Goal: Task Accomplishment & Management: Complete application form

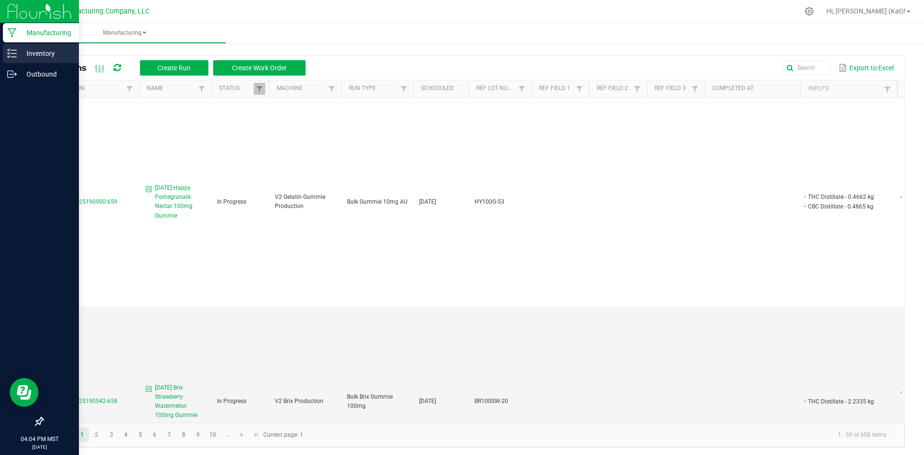
click at [32, 58] on p "Inventory" at bounding box center [46, 54] width 58 height 12
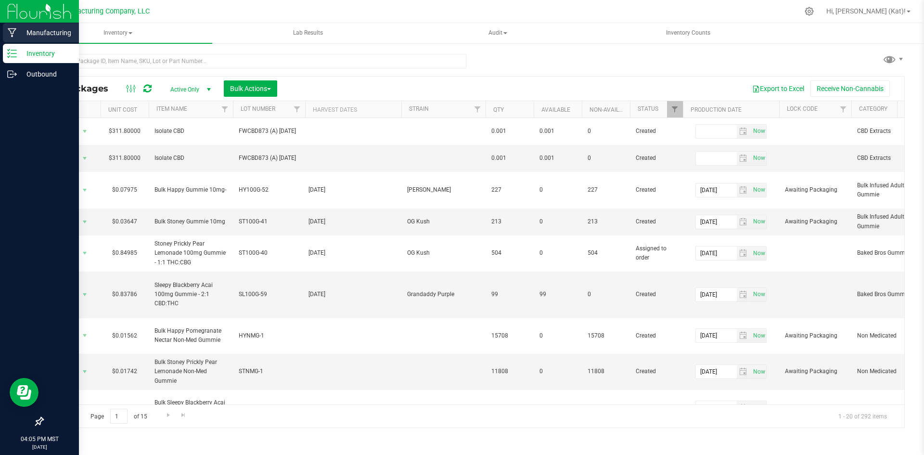
click at [33, 36] on p "Manufacturing" at bounding box center [46, 33] width 58 height 12
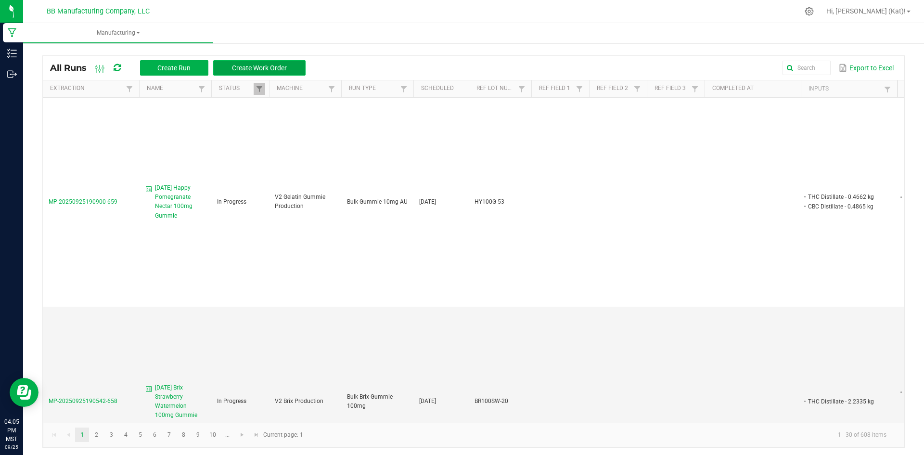
click at [254, 70] on span "Create Work Order" at bounding box center [259, 68] width 55 height 8
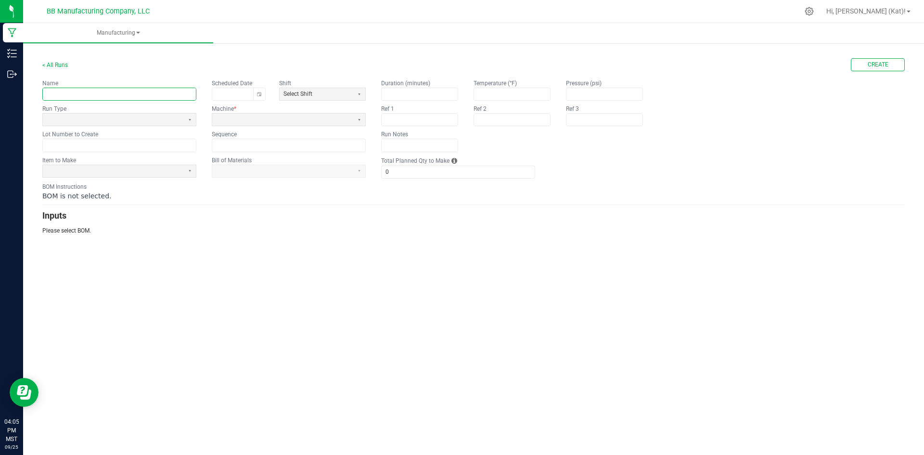
click at [173, 99] on input "text" at bounding box center [119, 94] width 153 height 12
paste input "Unwind Huckleberry Punch Non-Med Gummie"
type input "[DATE] Unwind Huckleberry Punch Non-Med Gummie"
click at [179, 126] on span at bounding box center [113, 120] width 141 height 12
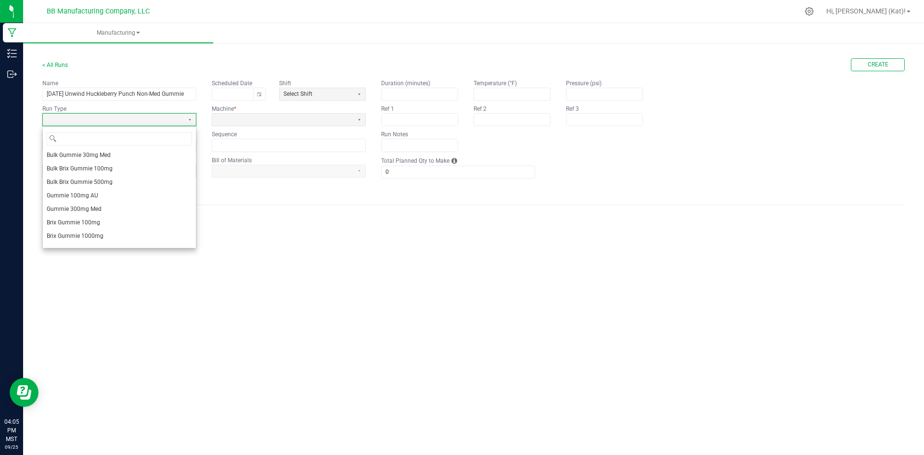
scroll to position [106, 0]
click at [108, 238] on li "Gummie NON MED" at bounding box center [119, 239] width 153 height 13
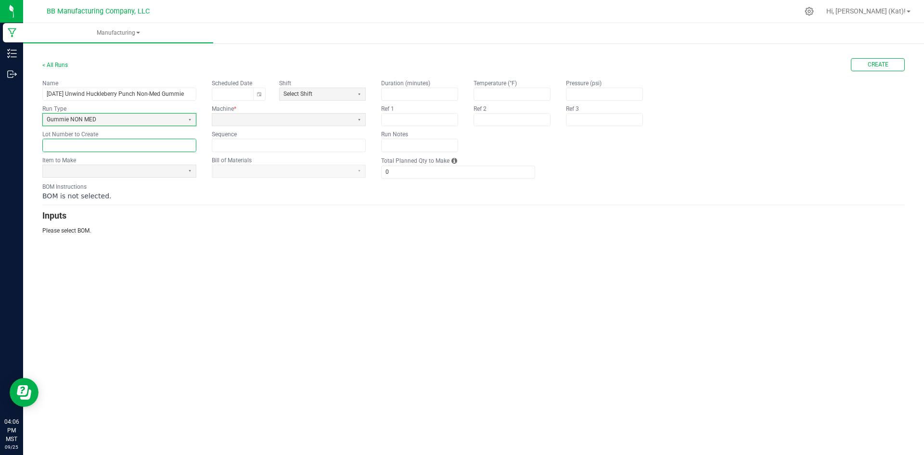
click at [129, 143] on input "text" at bounding box center [119, 145] width 153 height 12
paste input "UWNMG-1"
type input "UWNMG-1"
click at [136, 171] on span at bounding box center [113, 171] width 133 height 8
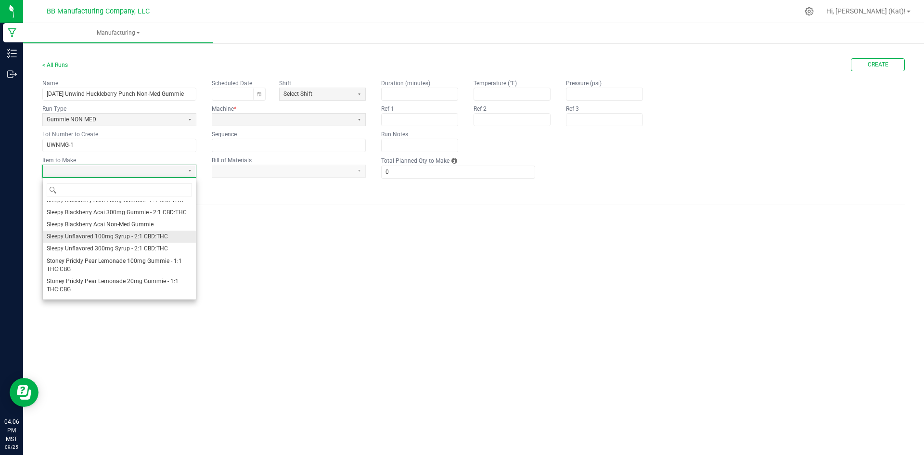
scroll to position [854, 0]
click at [143, 293] on span "Unwind Huckleberry Punch Non-Med Gummie" at bounding box center [106, 291] width 119 height 8
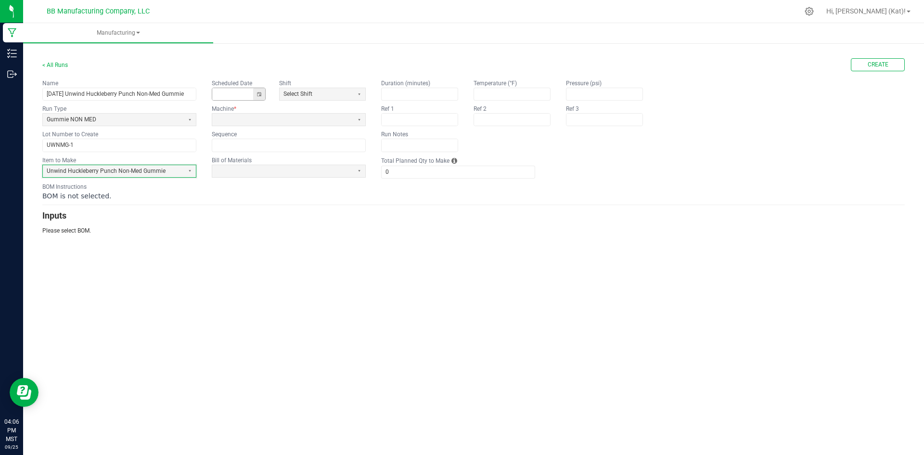
click at [263, 91] on button "Toggle calendar" at bounding box center [259, 94] width 12 height 12
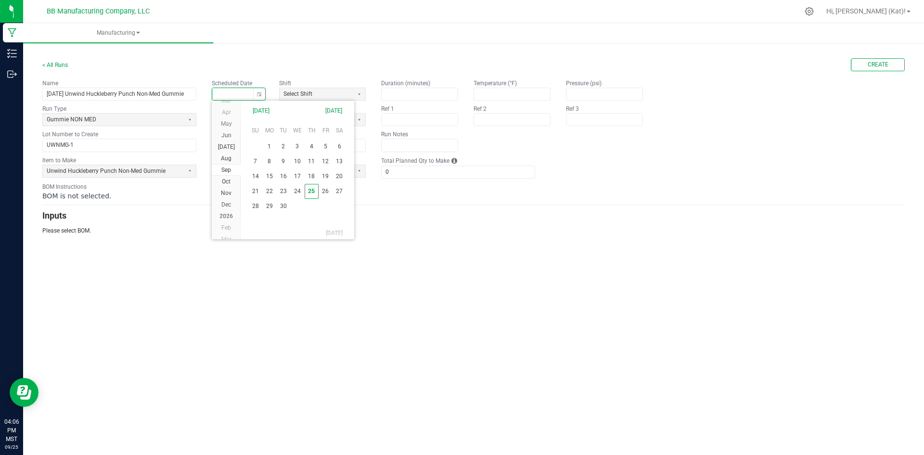
click at [295, 190] on span "24" at bounding box center [297, 191] width 14 height 15
type input "[DATE]"
click at [247, 116] on span at bounding box center [282, 119] width 133 height 8
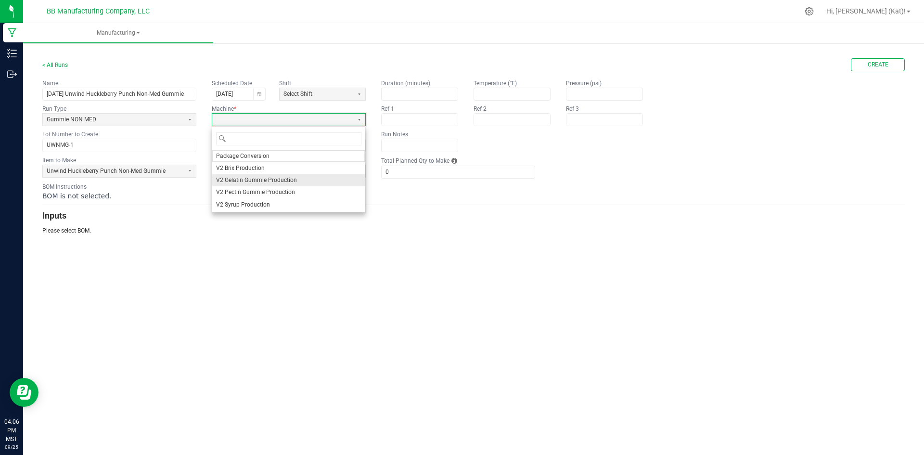
click at [246, 183] on span "V2 Gelatin Gummie Production" at bounding box center [256, 180] width 81 height 8
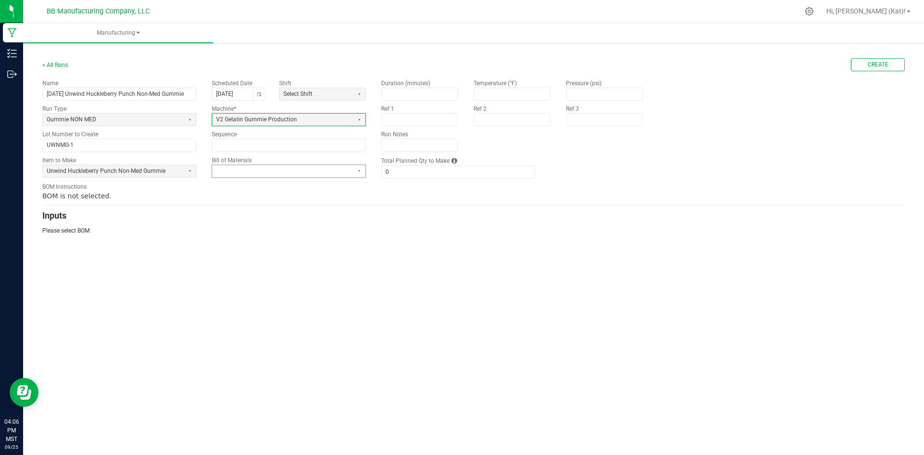
click at [293, 165] on kendo-dropdownlist at bounding box center [289, 171] width 154 height 13
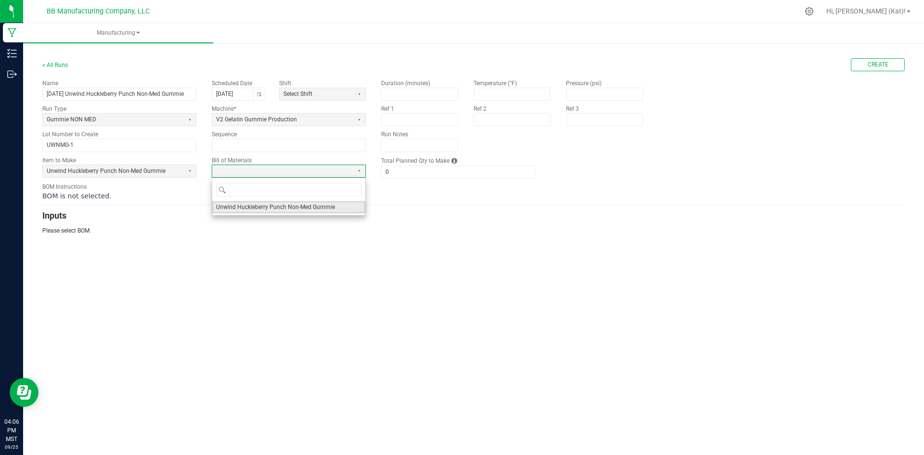
click at [288, 207] on span "Unwind Huckleberry Punch Non-Med Gummie" at bounding box center [275, 207] width 119 height 8
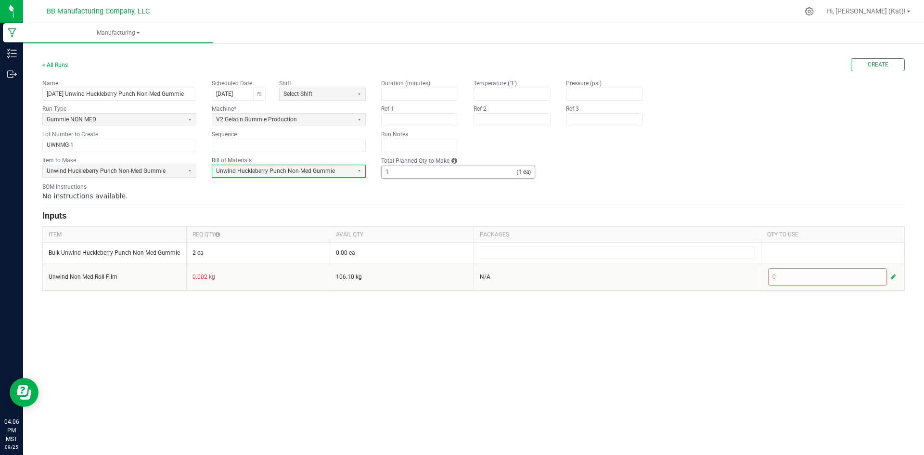
click at [416, 173] on input "1" at bounding box center [449, 172] width 135 height 12
type input "3,989"
click at [898, 68] on button "Create" at bounding box center [878, 64] width 54 height 13
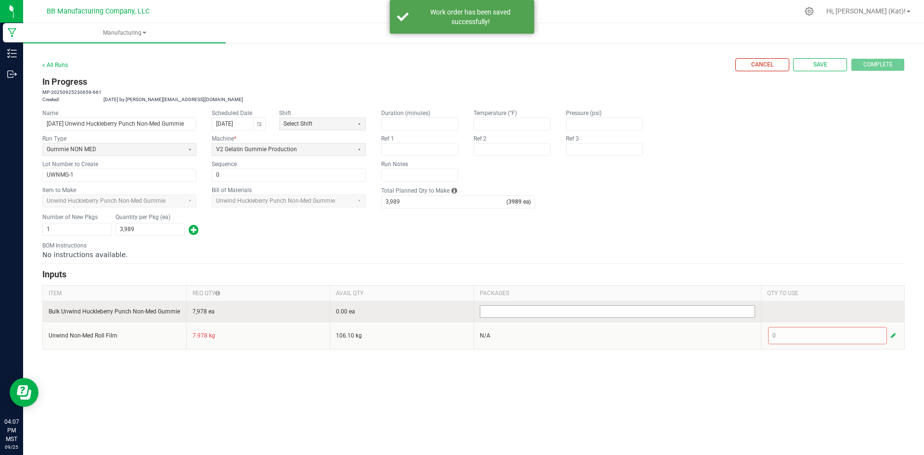
click at [703, 313] on input at bounding box center [617, 312] width 274 height 12
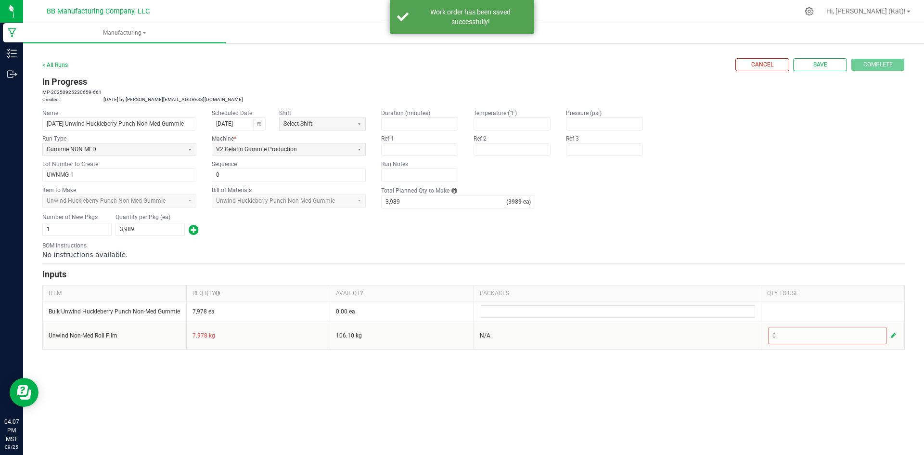
click at [703, 263] on hr at bounding box center [473, 263] width 862 height 0
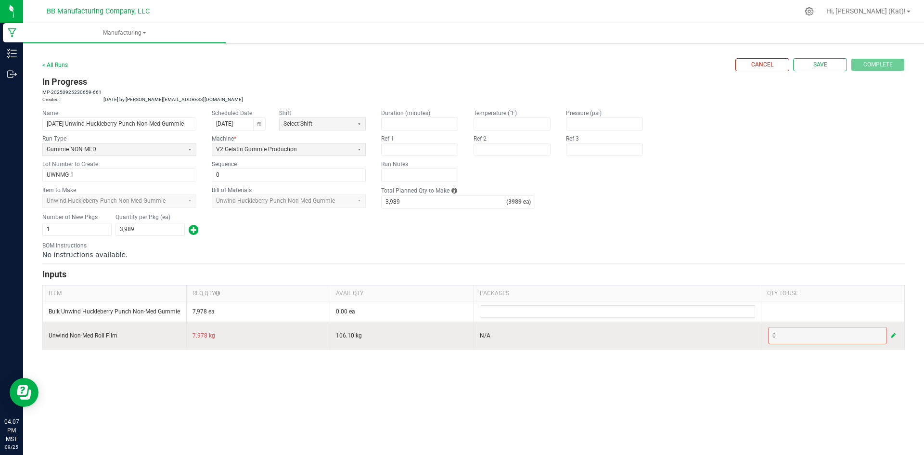
click at [895, 336] on button "button" at bounding box center [893, 336] width 9 height 12
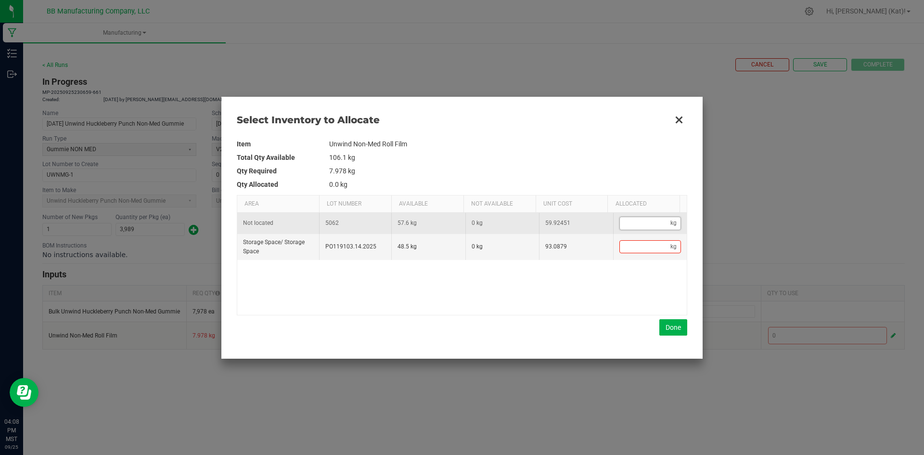
click at [644, 220] on input "Data table" at bounding box center [645, 223] width 51 height 12
type input "8"
type input "8."
type input "8.5"
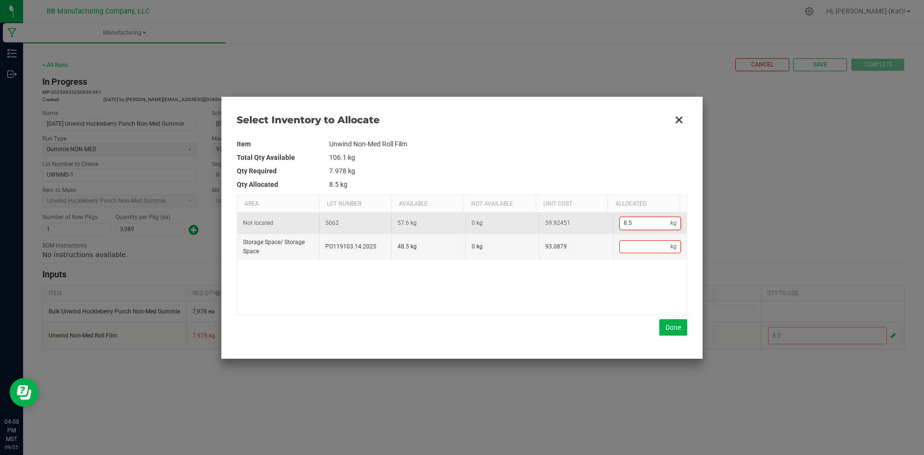
type input "8.53"
type input "8.535"
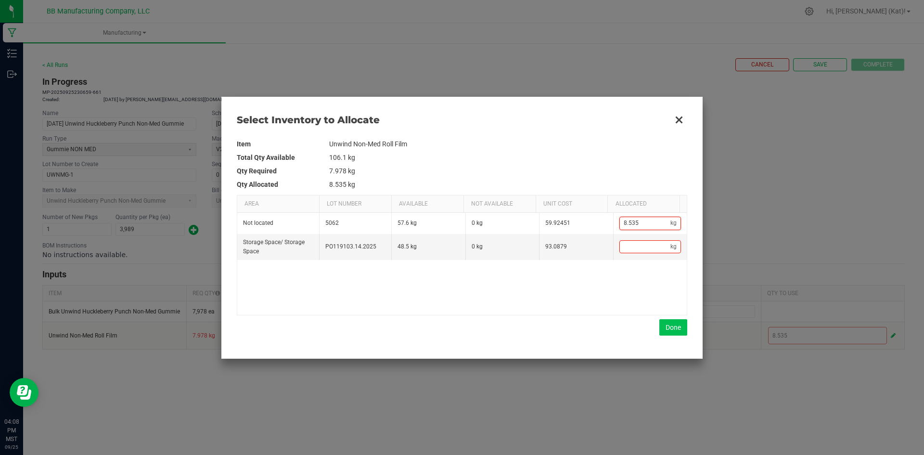
type input "8.535"
click at [665, 329] on button "Done" at bounding box center [673, 327] width 28 height 16
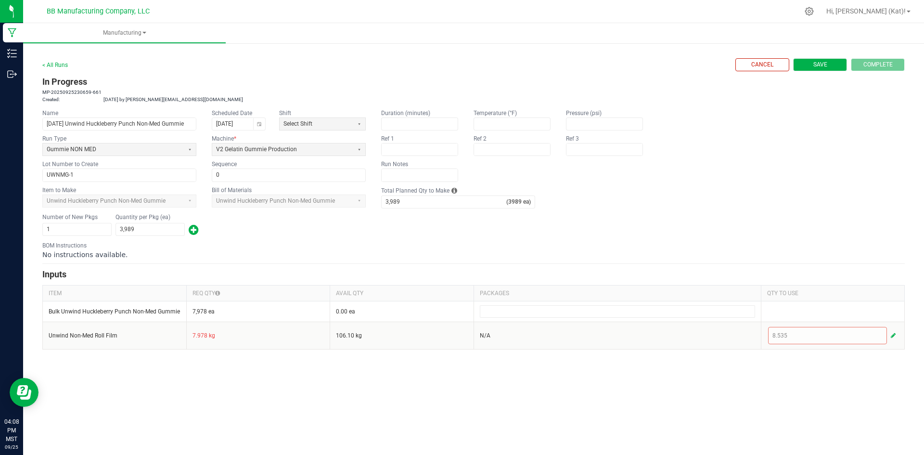
click at [819, 70] on button "Save" at bounding box center [820, 64] width 54 height 13
type input "0"
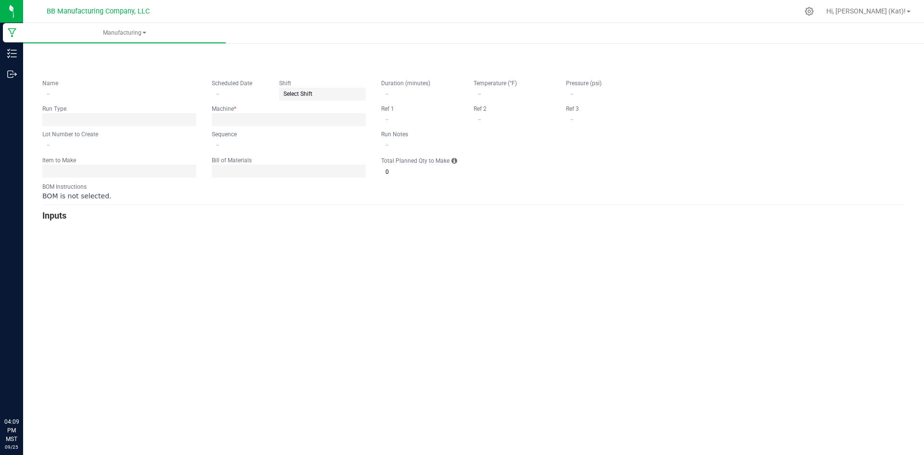
type input "[DATE] Unwind Huckleberry Punch Non-Med Gummie"
type input "[DATE]"
type input "UWNMG-1"
type input "0"
type input "3,989"
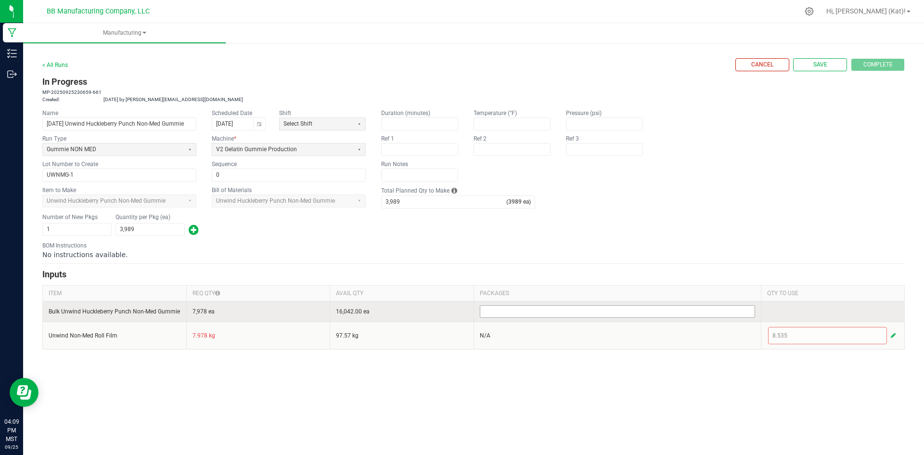
click at [550, 311] on input at bounding box center [617, 312] width 274 height 12
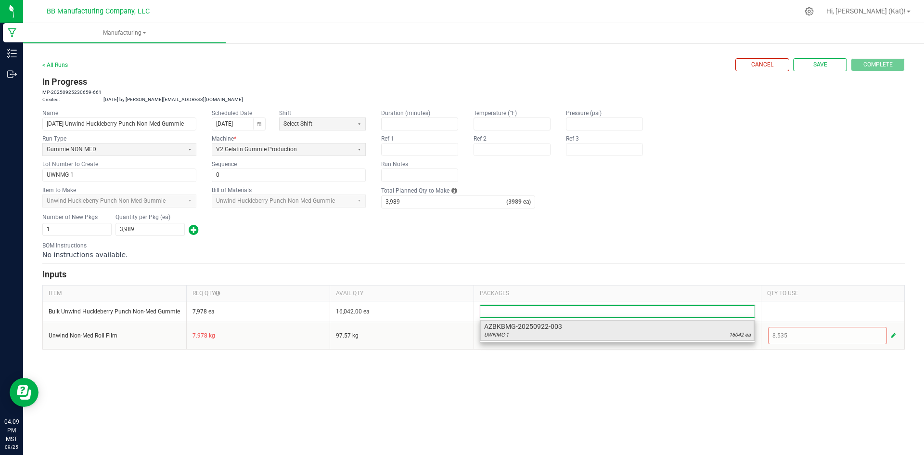
click at [564, 329] on span "AZBKBMG-20250922-003" at bounding box center [617, 326] width 267 height 10
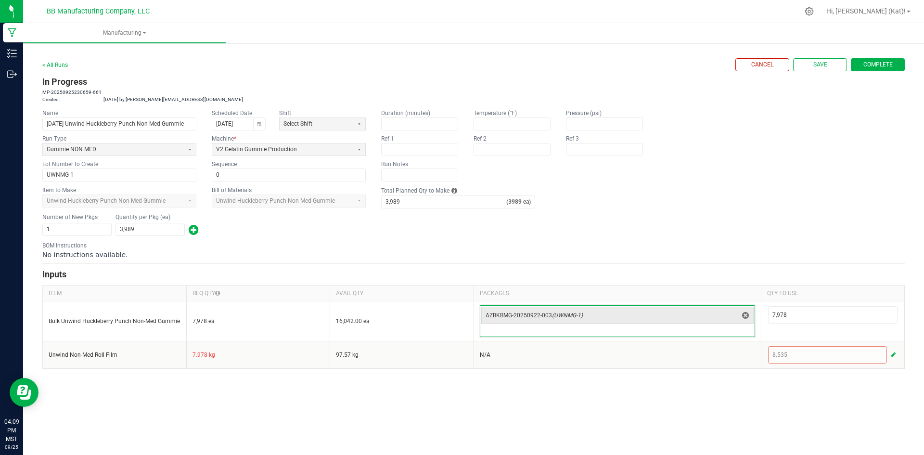
click at [838, 172] on div "Name 9.11.25 Unwind Huckleberry Punch Non-Med Gummie Scheduled Date 09/24/2025 …" at bounding box center [473, 145] width 862 height 73
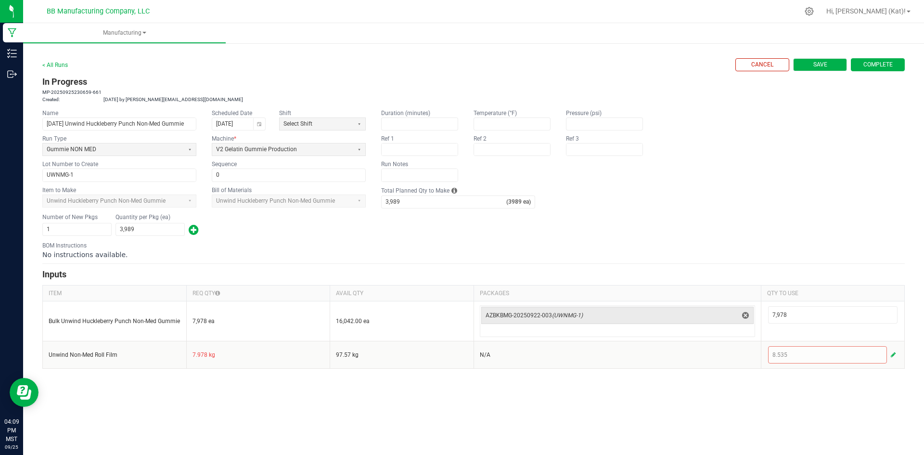
click at [825, 63] on span "Save" at bounding box center [820, 65] width 14 height 8
type input "0"
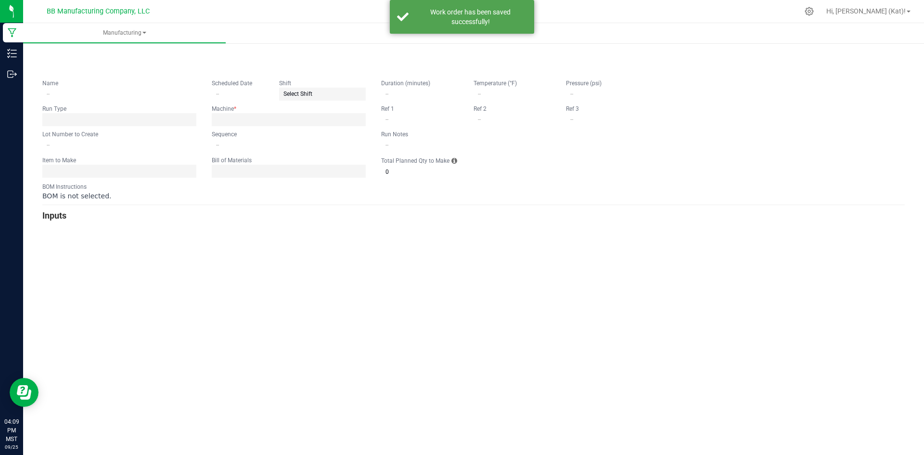
type input "[DATE] Unwind Huckleberry Punch Non-Med Gummie"
type input "[DATE]"
type input "UWNMG-1"
type input "0"
type input "3,989"
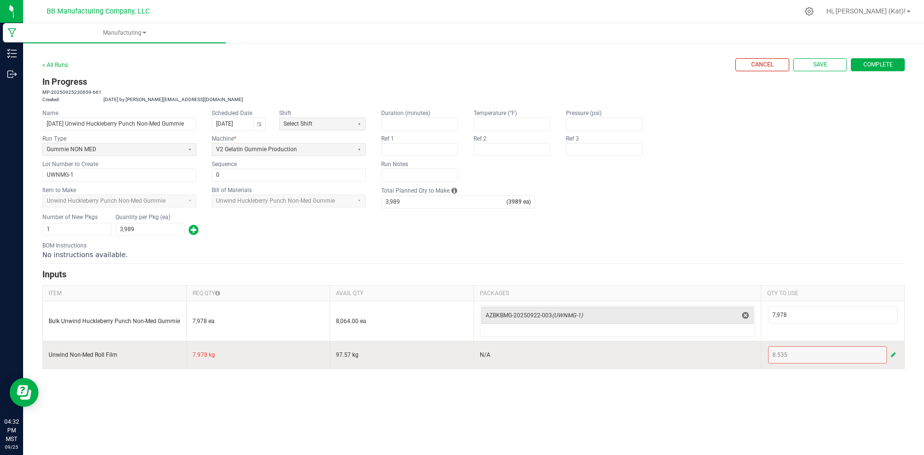
click at [893, 356] on span "button" at bounding box center [893, 355] width 5 height 8
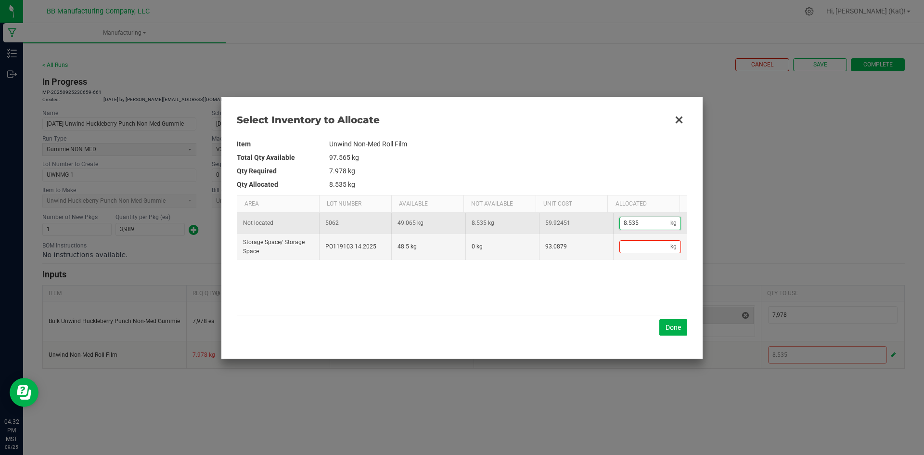
click at [645, 227] on input "8.535" at bounding box center [645, 223] width 51 height 12
type input "8"
type input "8.0"
type input "8.03"
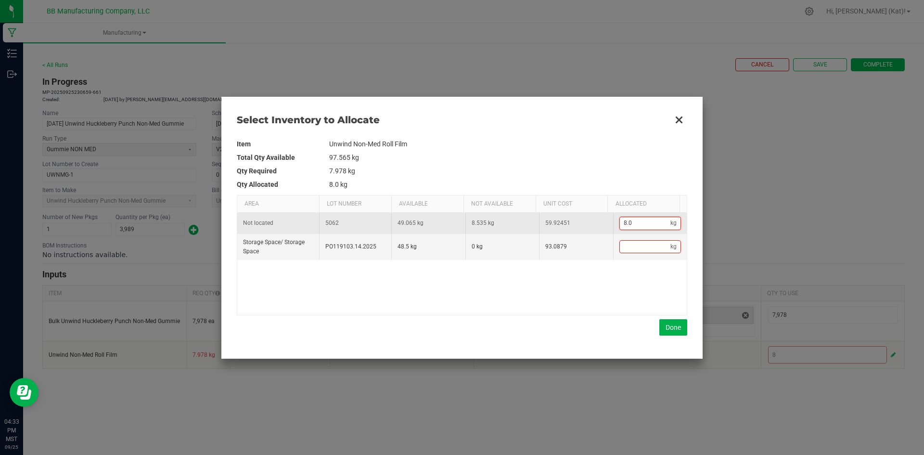
type input "8.03"
type input "8.033"
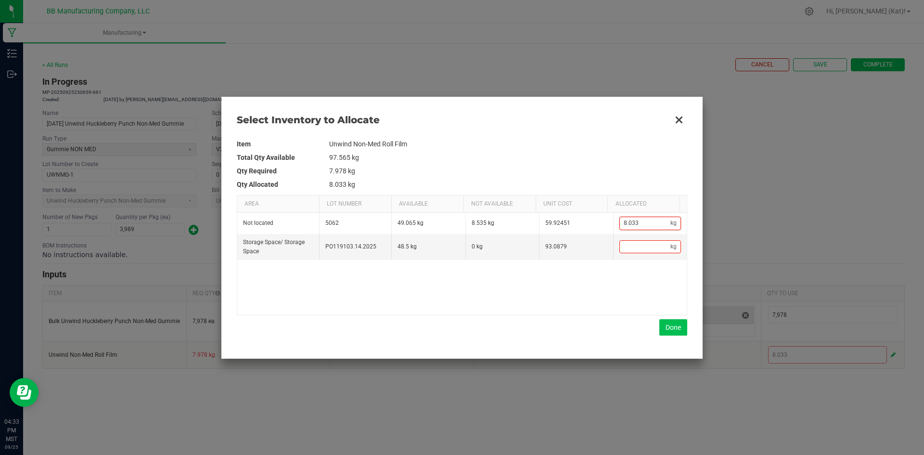
type input "8.033"
click at [674, 330] on button "Done" at bounding box center [673, 327] width 28 height 16
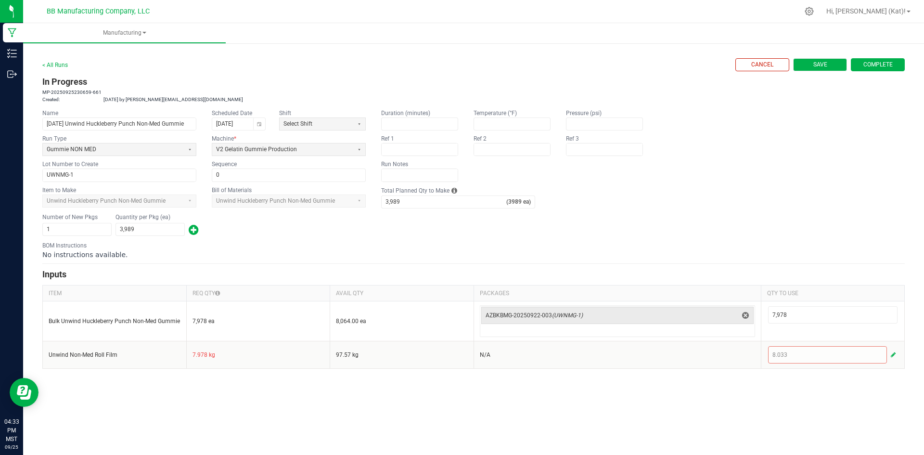
click at [832, 63] on button "Save" at bounding box center [820, 64] width 54 height 13
type input "0"
click at [522, 256] on div "No instructions available." at bounding box center [473, 255] width 862 height 10
click at [868, 64] on span "Complete" at bounding box center [877, 65] width 29 height 8
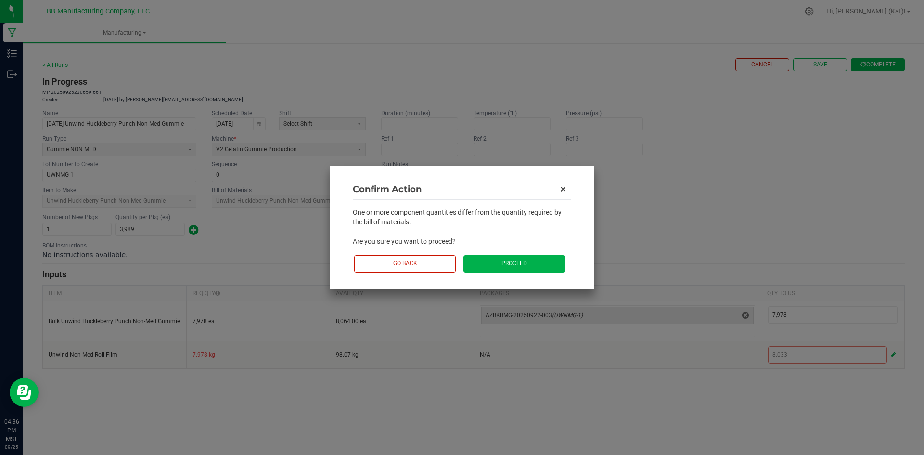
click at [524, 265] on button "Proceed" at bounding box center [514, 263] width 102 height 17
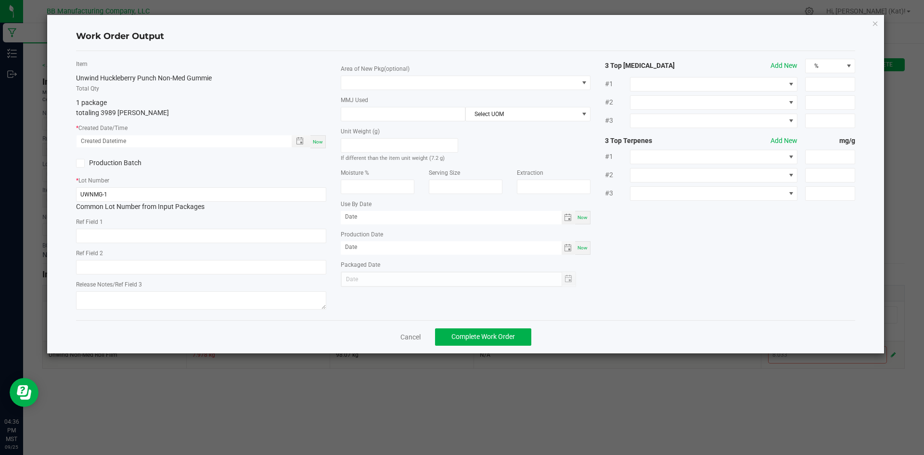
click at [317, 145] on div "Now" at bounding box center [317, 141] width 15 height 13
type input "09/25/2025 4:36 PM"
type input "[DATE]"
click at [256, 235] on input "text" at bounding box center [201, 236] width 250 height 14
type input "9.2g"
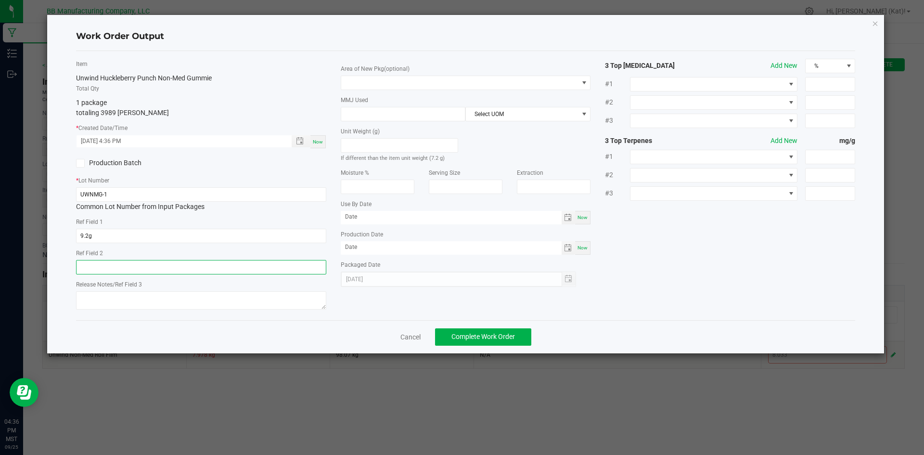
click at [257, 261] on input "text" at bounding box center [201, 267] width 250 height 14
type input "7.2g"
click at [449, 81] on span at bounding box center [459, 82] width 237 height 13
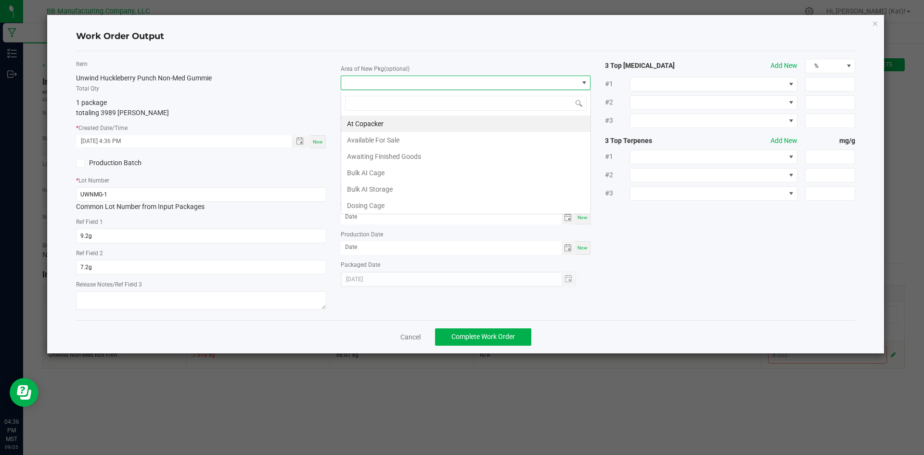
scroll to position [14, 250]
click at [422, 134] on li "Available For Sale" at bounding box center [465, 140] width 249 height 16
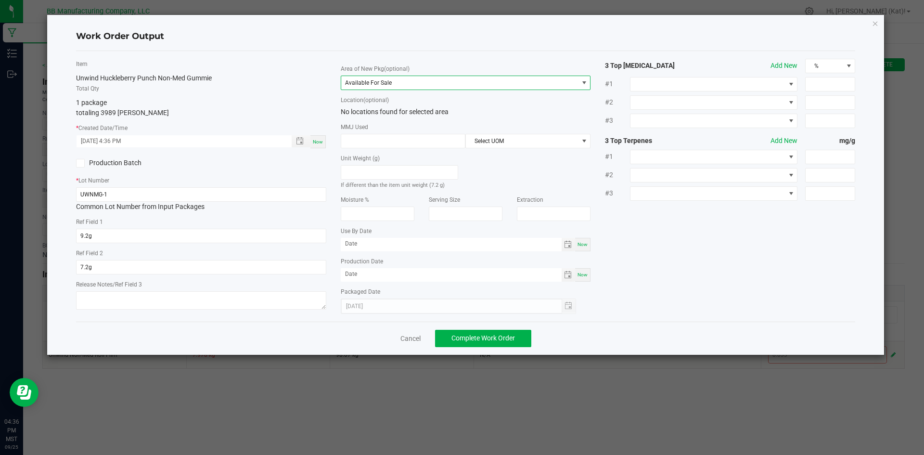
click at [581, 242] on span "Now" at bounding box center [582, 244] width 10 height 5
type input "[DATE]"
click at [589, 277] on div "Now" at bounding box center [582, 274] width 15 height 13
type input "[DATE]"
click at [358, 244] on input "[DATE]" at bounding box center [451, 244] width 221 height 12
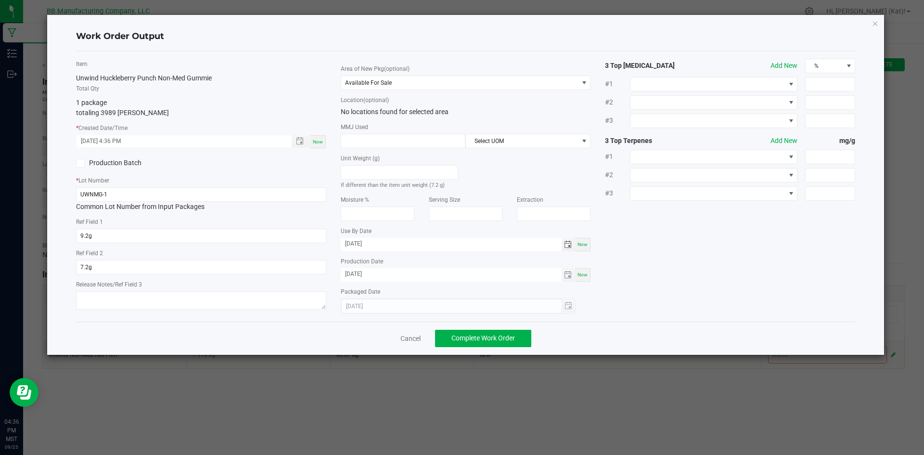
type input "09/11/2026"
click at [358, 272] on input "[DATE]" at bounding box center [451, 274] width 221 height 12
type input "09/11/2025"
click at [502, 337] on span "Complete Work Order" at bounding box center [483, 338] width 64 height 8
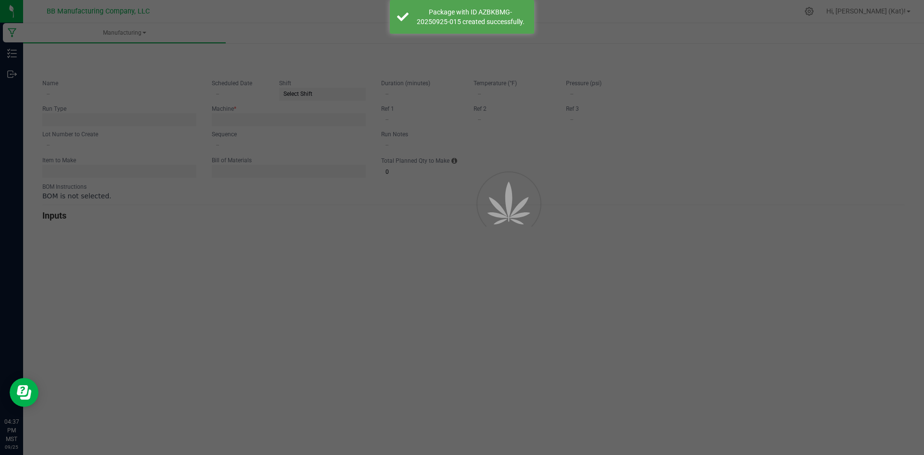
type input "[DATE] Unwind Huckleberry Punch Non-Med Gummie"
type input "[DATE]"
type input "UWNMG-1"
type input "0"
type input "3,989"
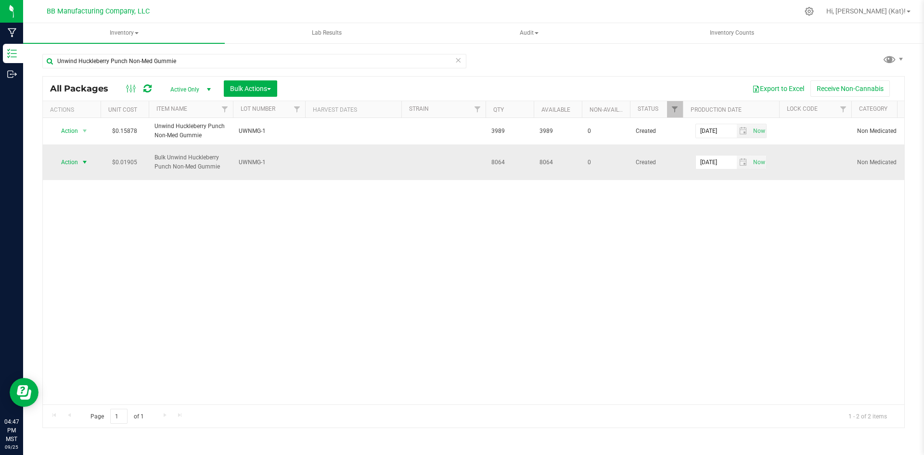
click at [64, 167] on span "Action" at bounding box center [65, 161] width 26 height 13
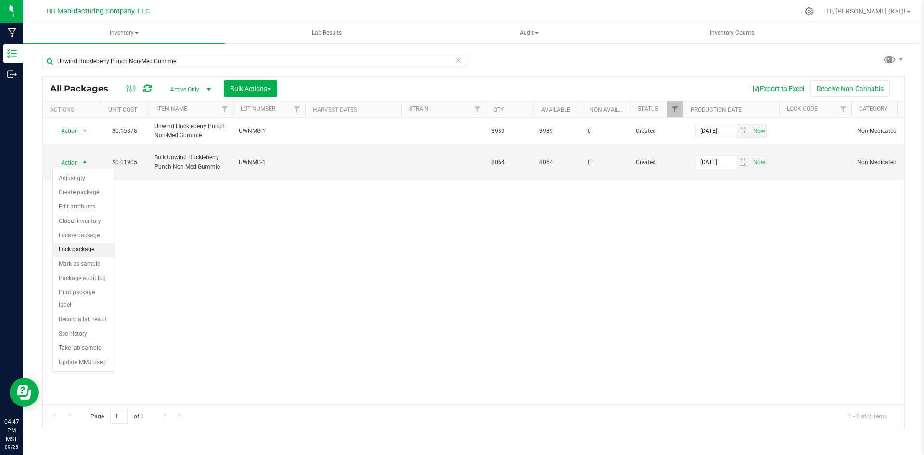
click at [88, 252] on li "Lock package" at bounding box center [83, 250] width 61 height 14
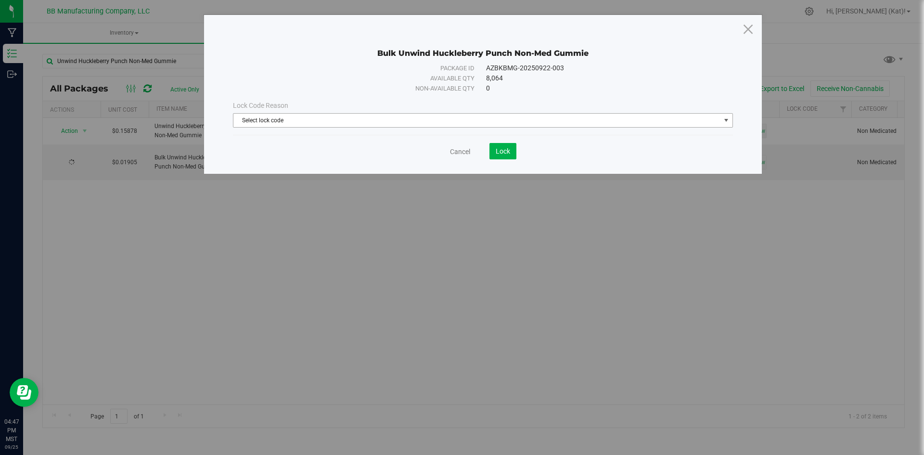
click at [428, 110] on div "Lock Code Reason" at bounding box center [483, 106] width 500 height 10
click at [433, 119] on span "Select lock code" at bounding box center [476, 120] width 487 height 13
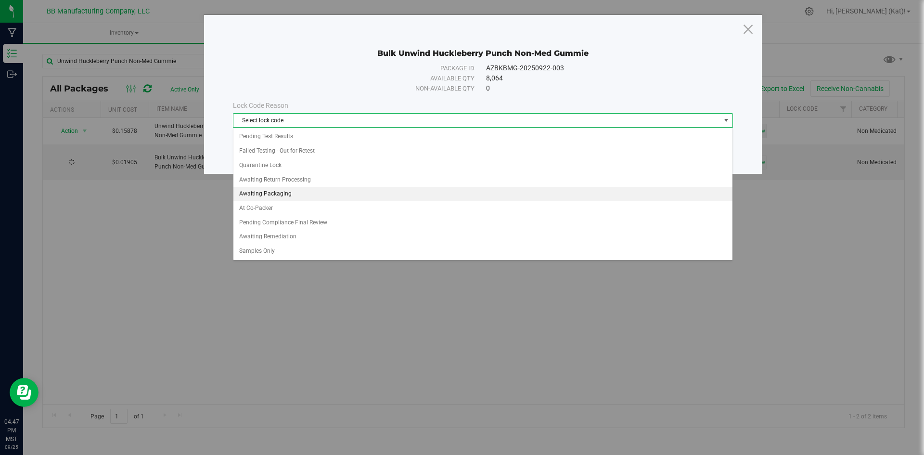
drag, startPoint x: 298, startPoint y: 190, endPoint x: 336, endPoint y: 185, distance: 38.8
click at [299, 190] on li "Awaiting Packaging" at bounding box center [482, 194] width 499 height 14
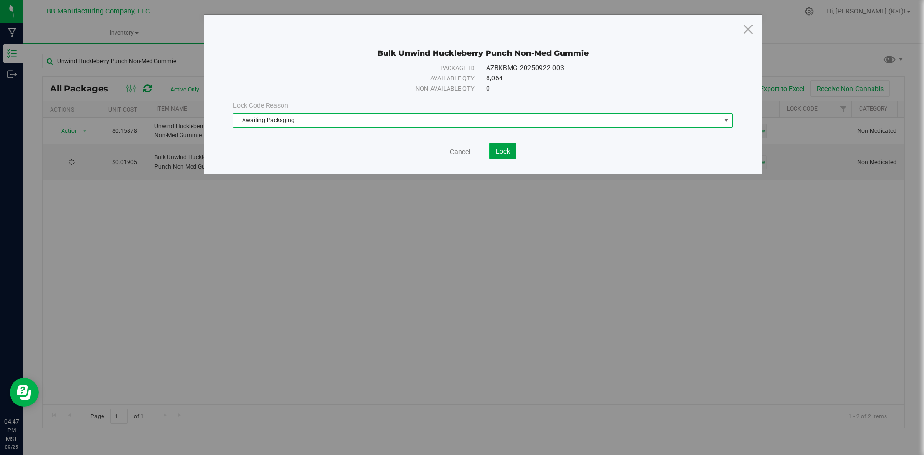
click at [513, 148] on button "Lock" at bounding box center [502, 151] width 27 height 16
